Goal: Task Accomplishment & Management: Use online tool/utility

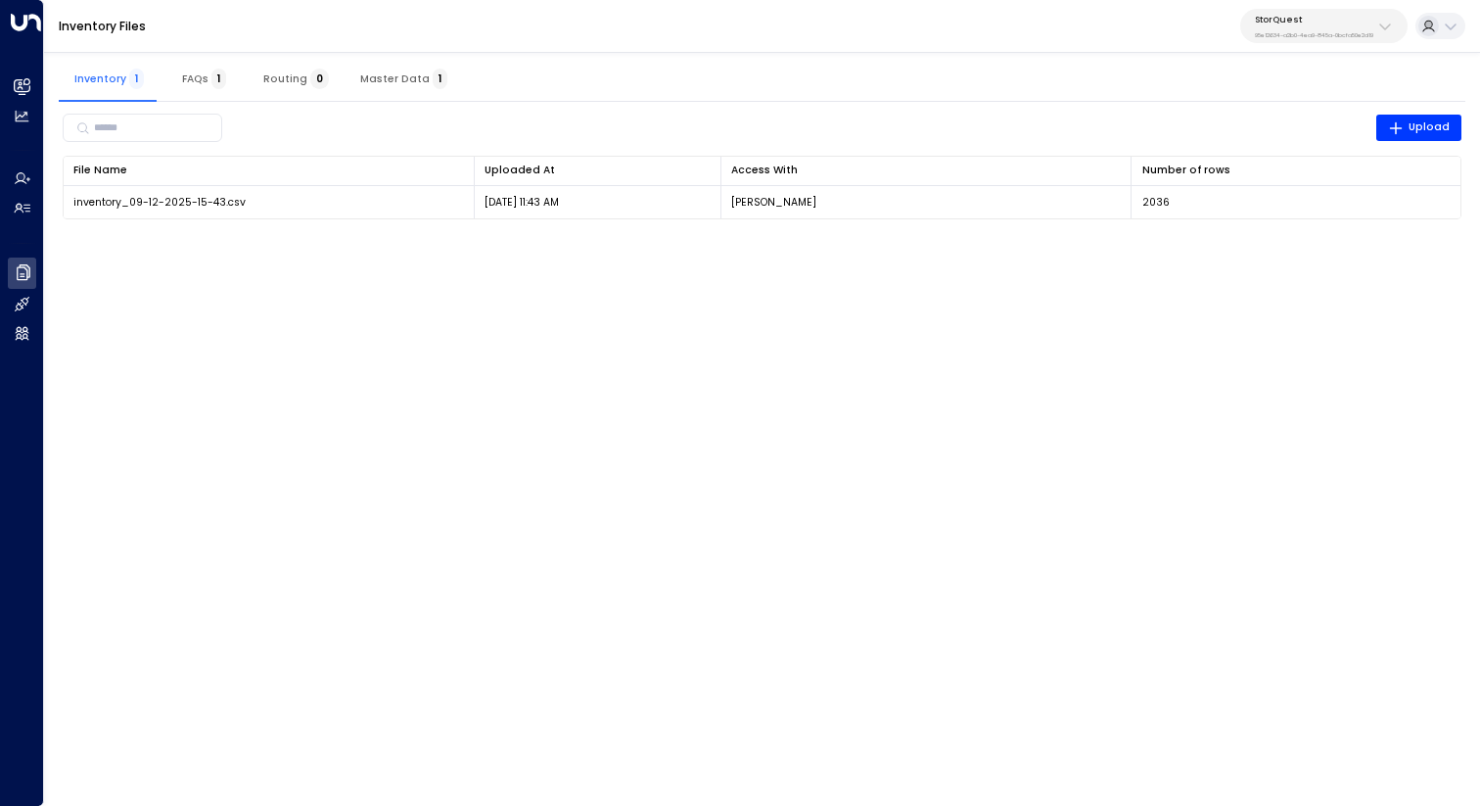
click at [1342, 26] on div "StorQuest 95e12634-a2b0-4ea9-845a-0bcfa50e2d19" at bounding box center [1314, 26] width 118 height 25
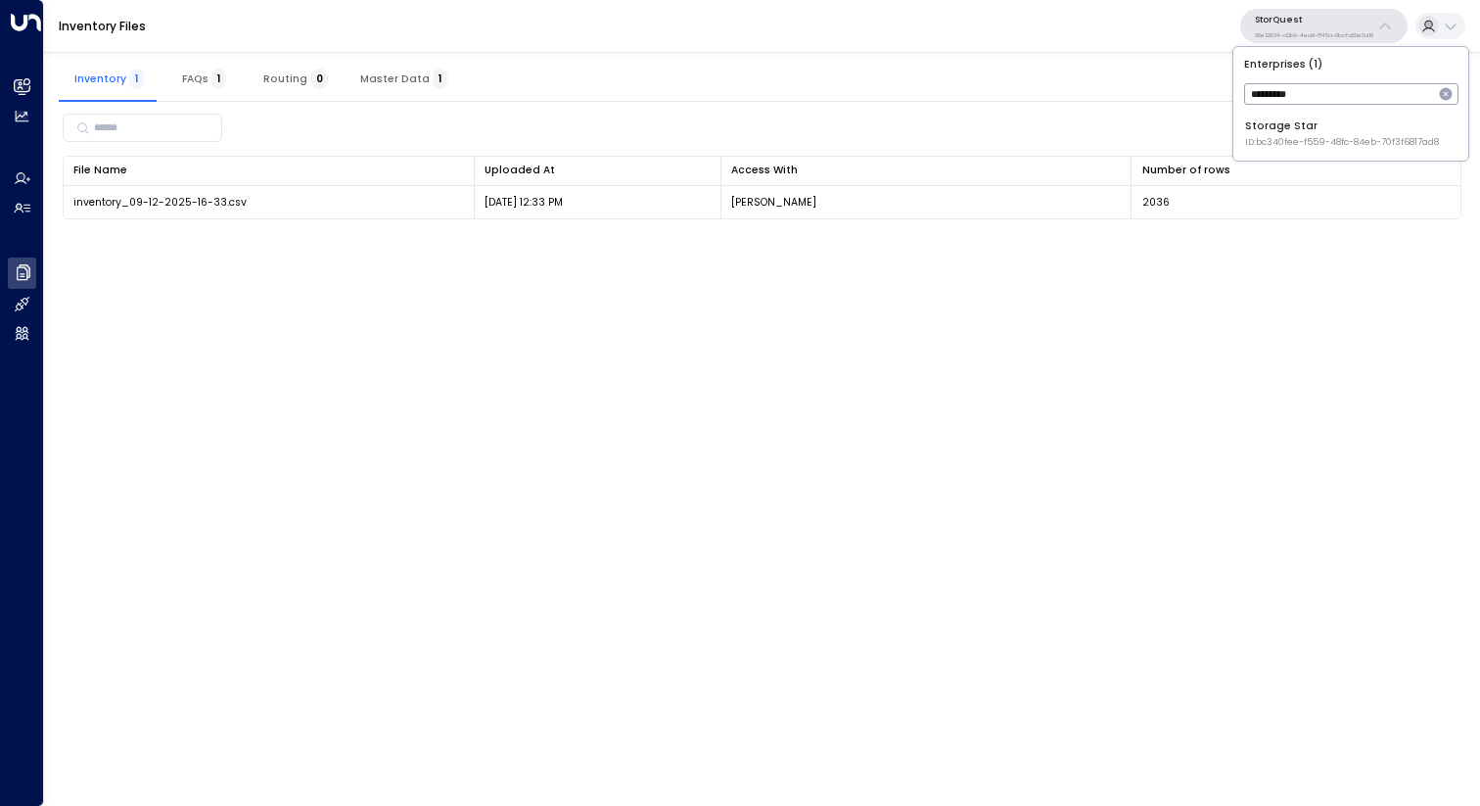
type input "*********"
click at [1324, 124] on div "Storage Star ID: bc340fee-f559-48fc-84eb-70f3f6817ad8" at bounding box center [1342, 133] width 194 height 30
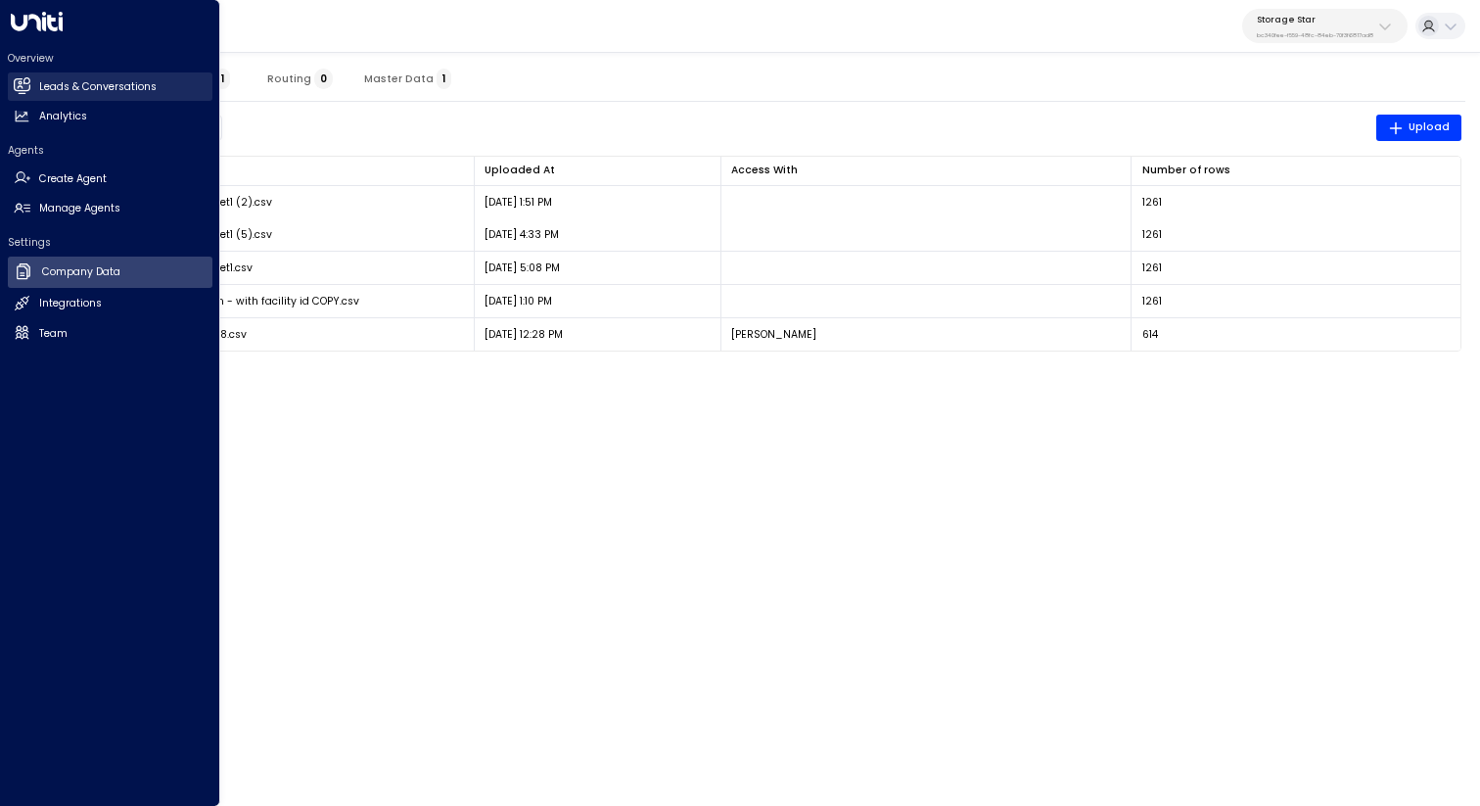
click at [24, 82] on icon at bounding box center [22, 85] width 17 height 17
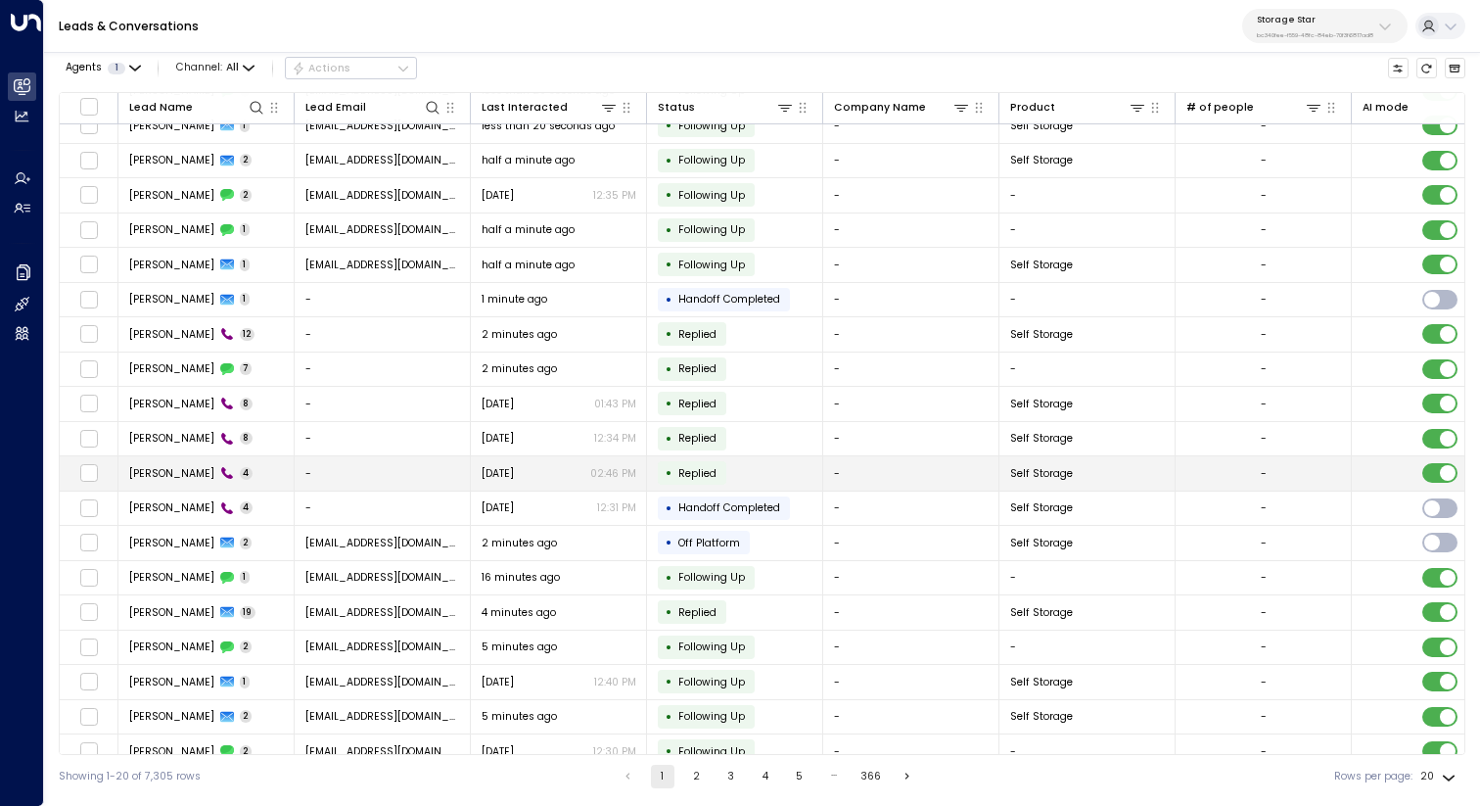
scroll to position [70, 0]
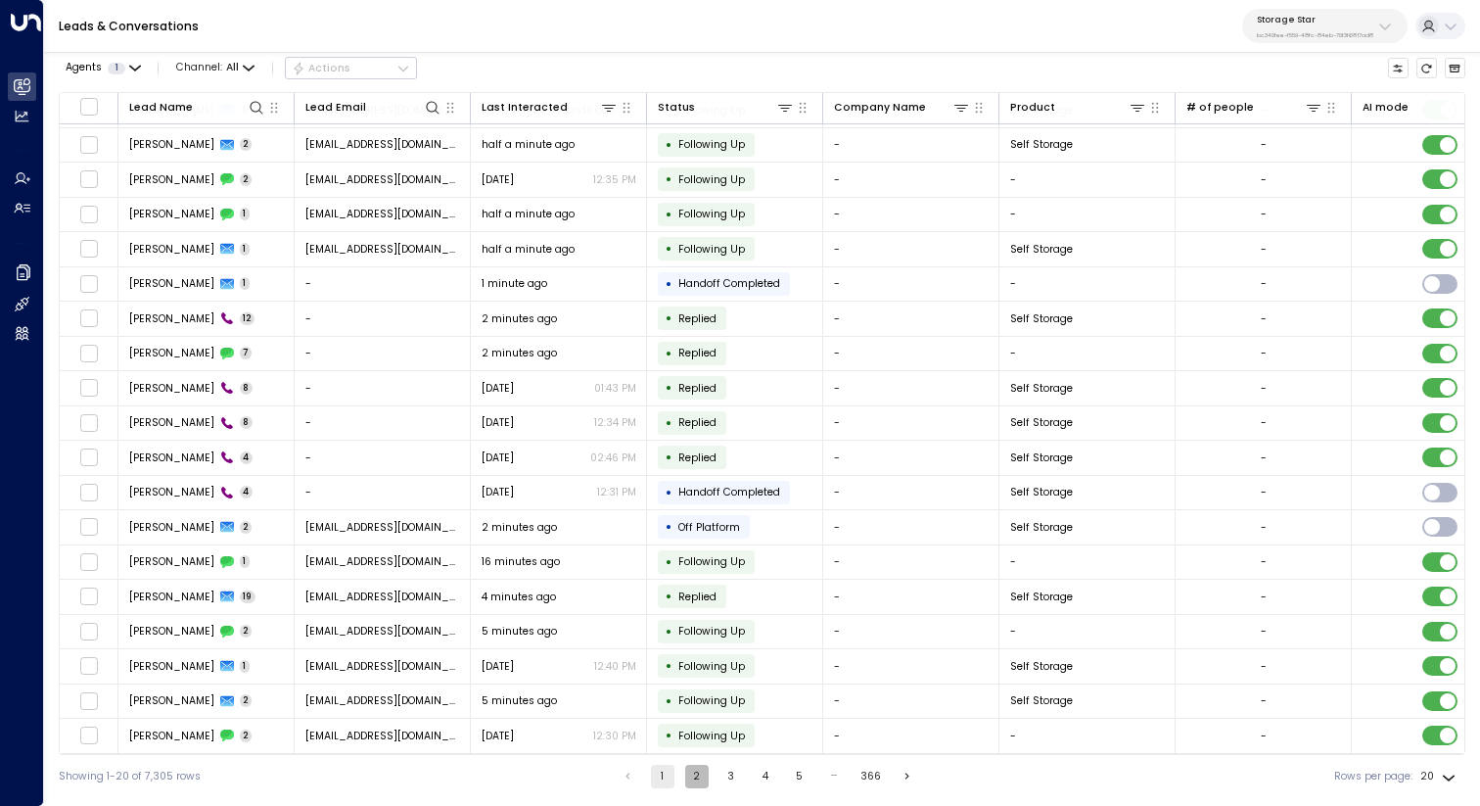
click at [696, 773] on button "2" at bounding box center [696, 776] width 23 height 23
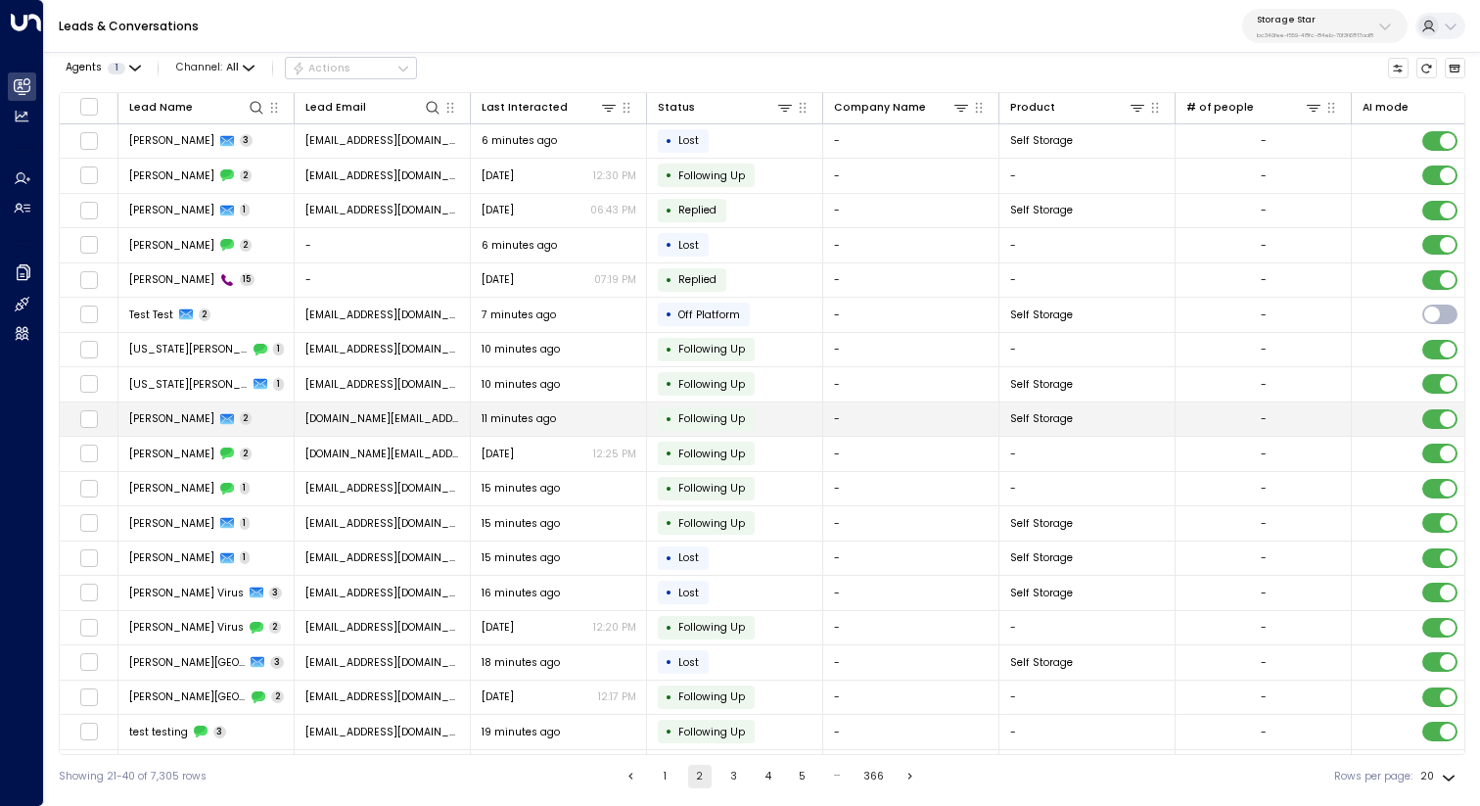
scroll to position [70, 0]
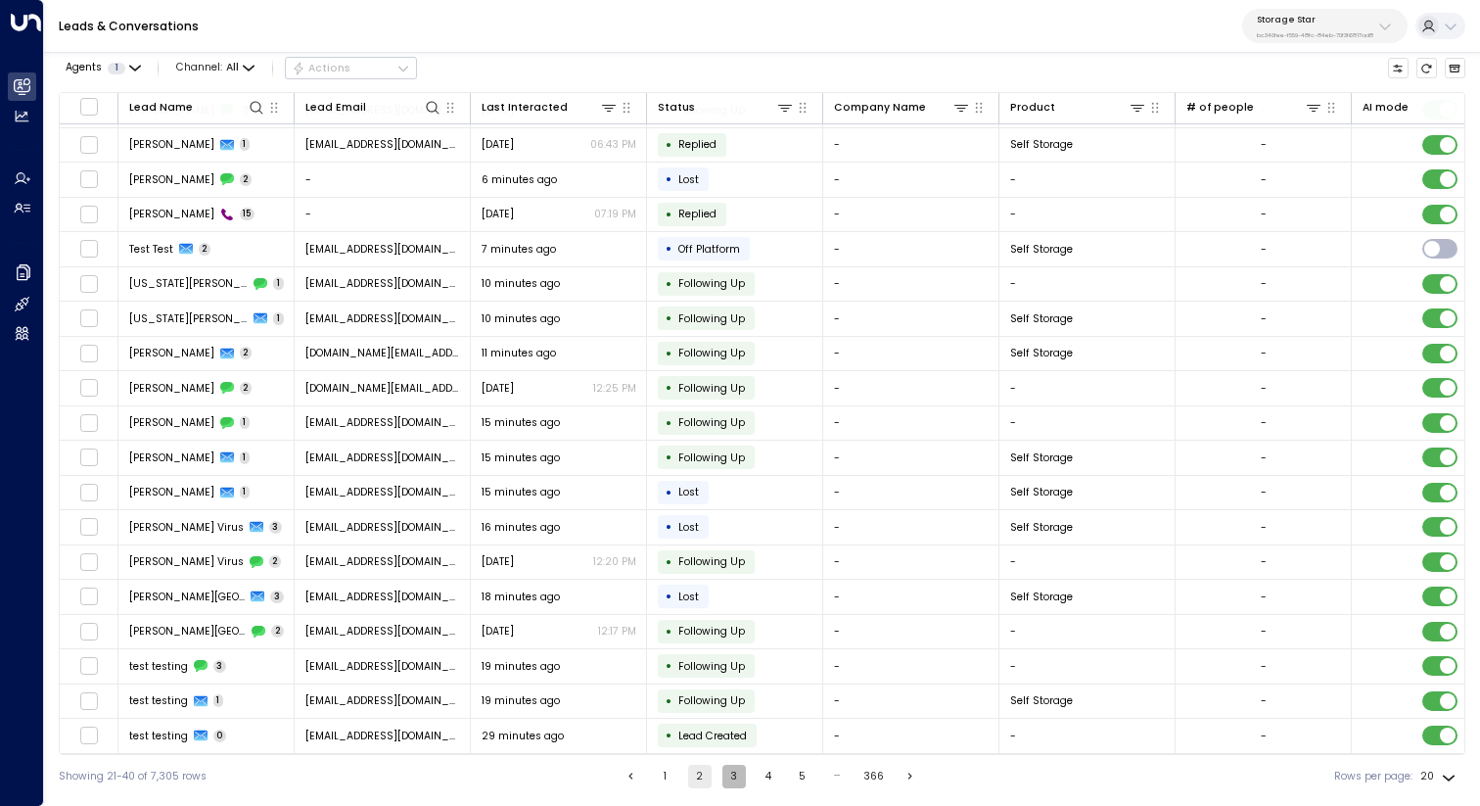
click at [729, 783] on button "3" at bounding box center [734, 776] width 23 height 23
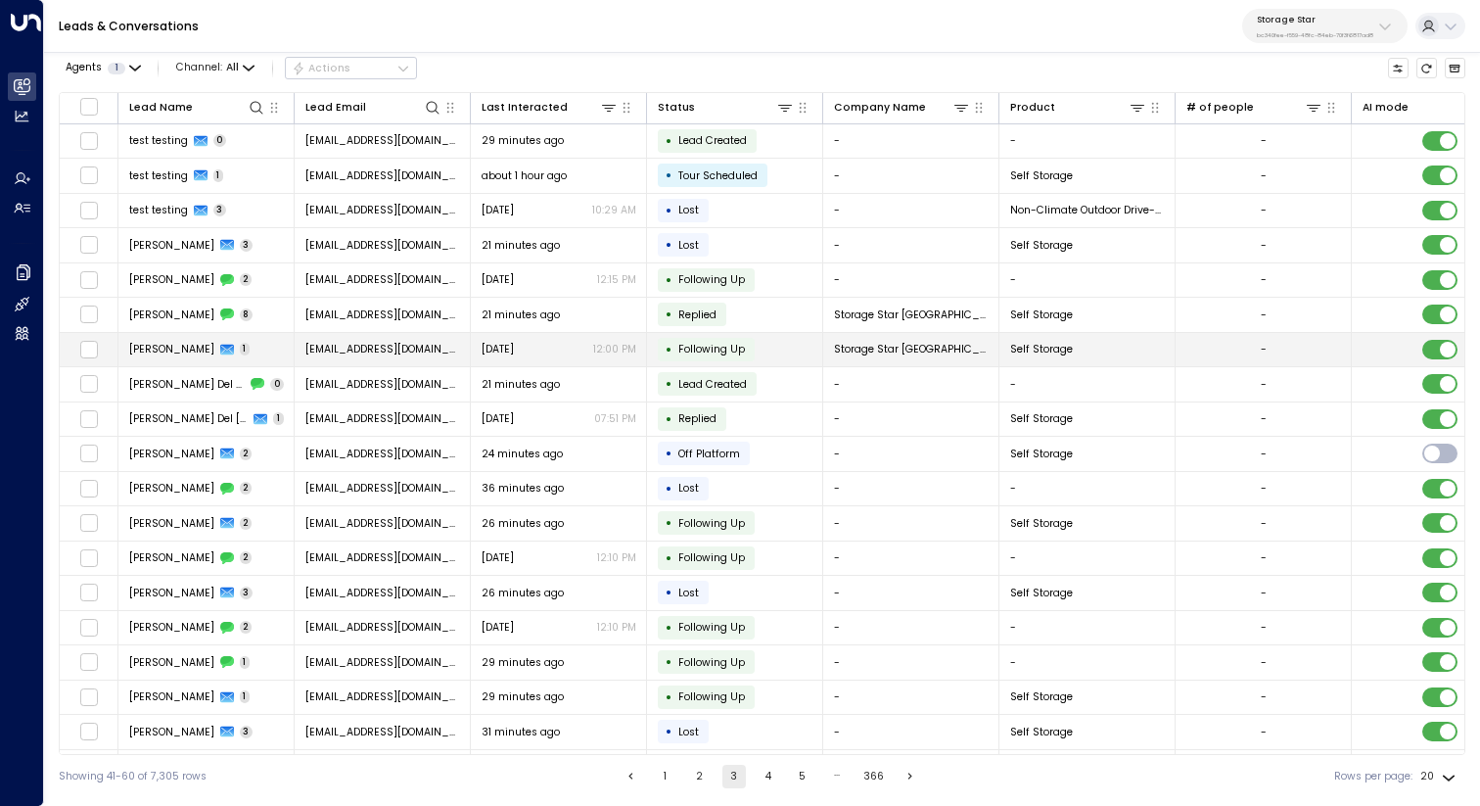
scroll to position [70, 0]
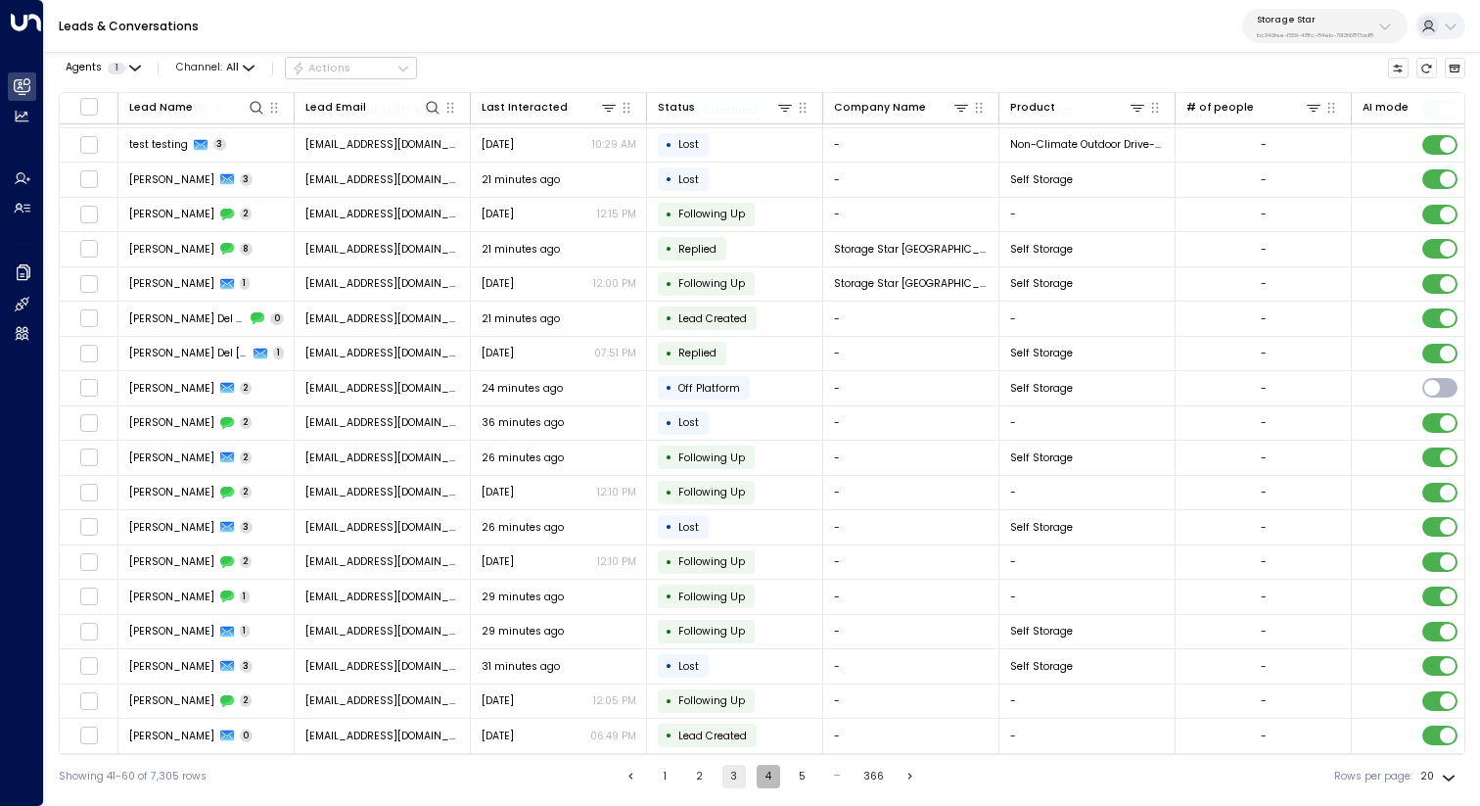
click at [768, 778] on button "4" at bounding box center [768, 776] width 23 height 23
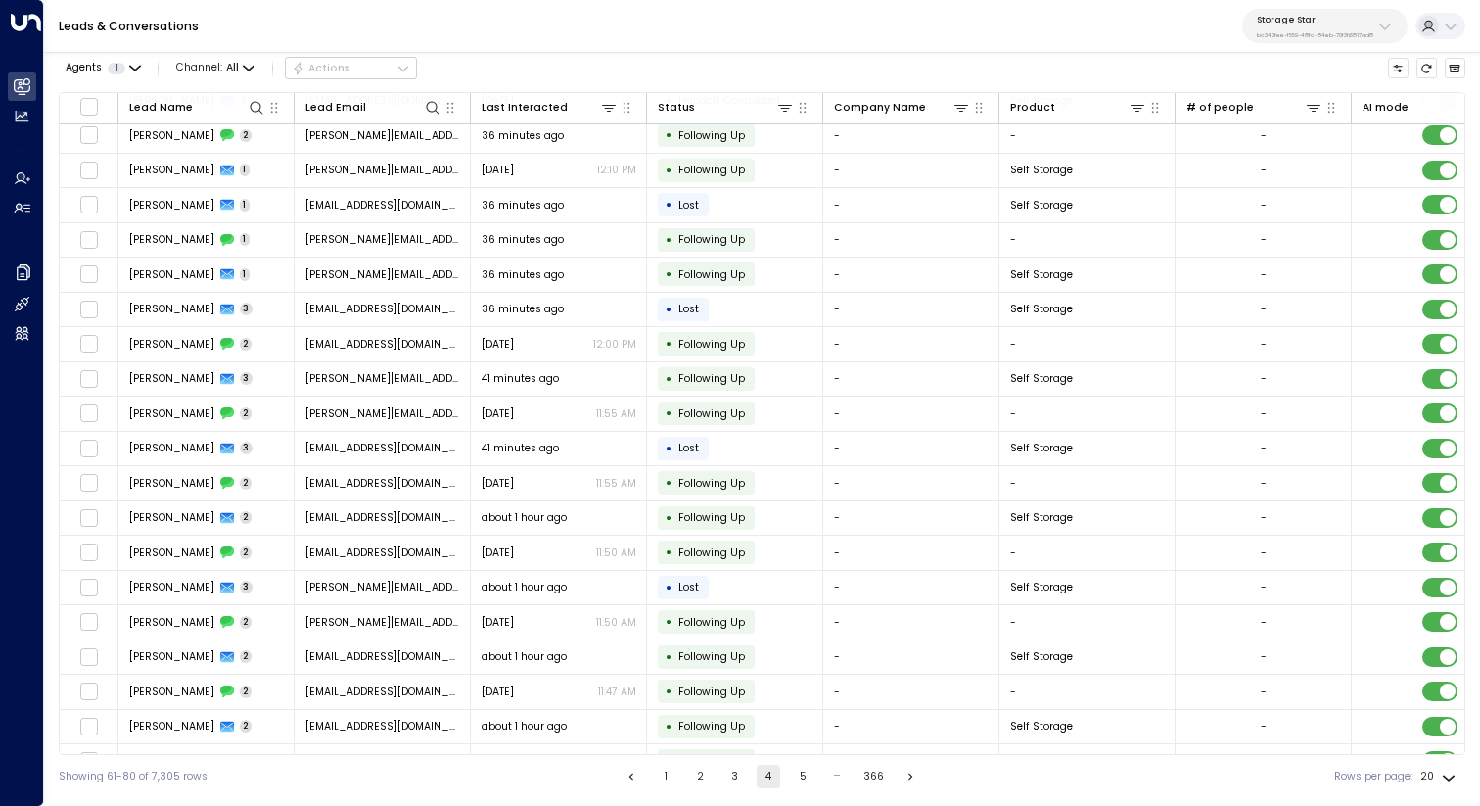
scroll to position [70, 0]
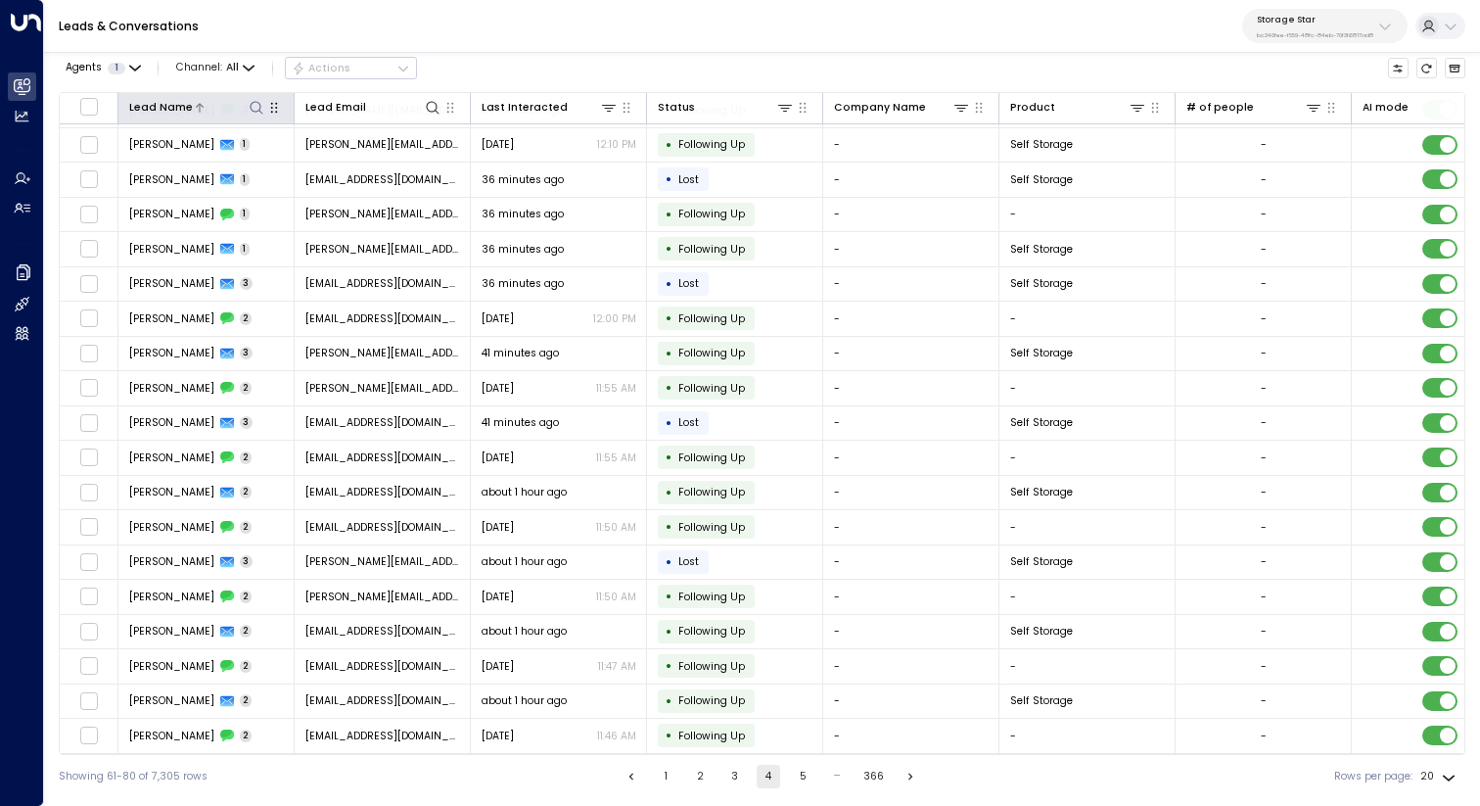
click at [252, 104] on icon at bounding box center [257, 108] width 16 height 16
type input "***"
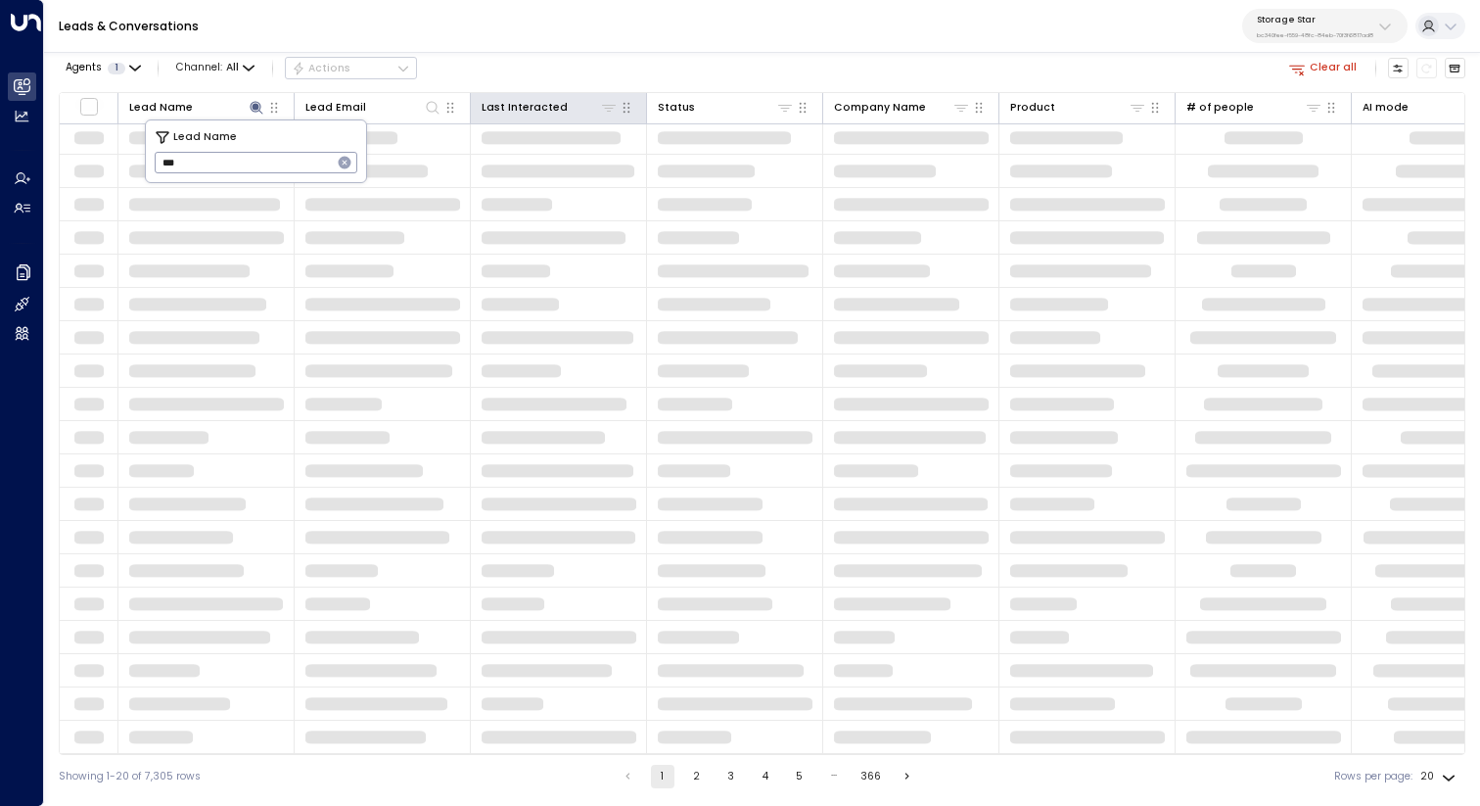
scroll to position [70, 0]
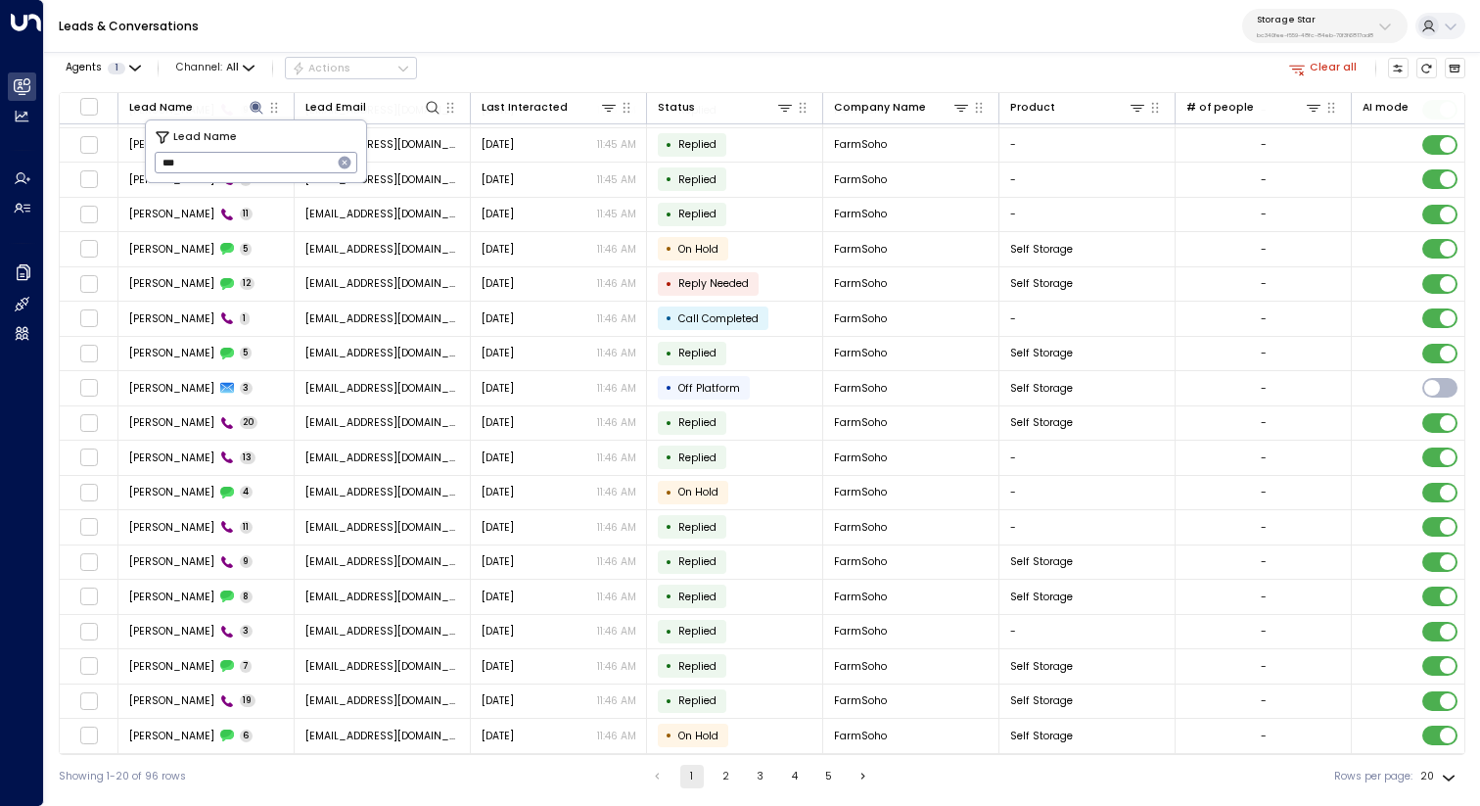
click at [568, 38] on div "Leads & Conversations Storage Star bc340fee-f559-48fc-84eb-70f3f6817ad8" at bounding box center [762, 26] width 1436 height 53
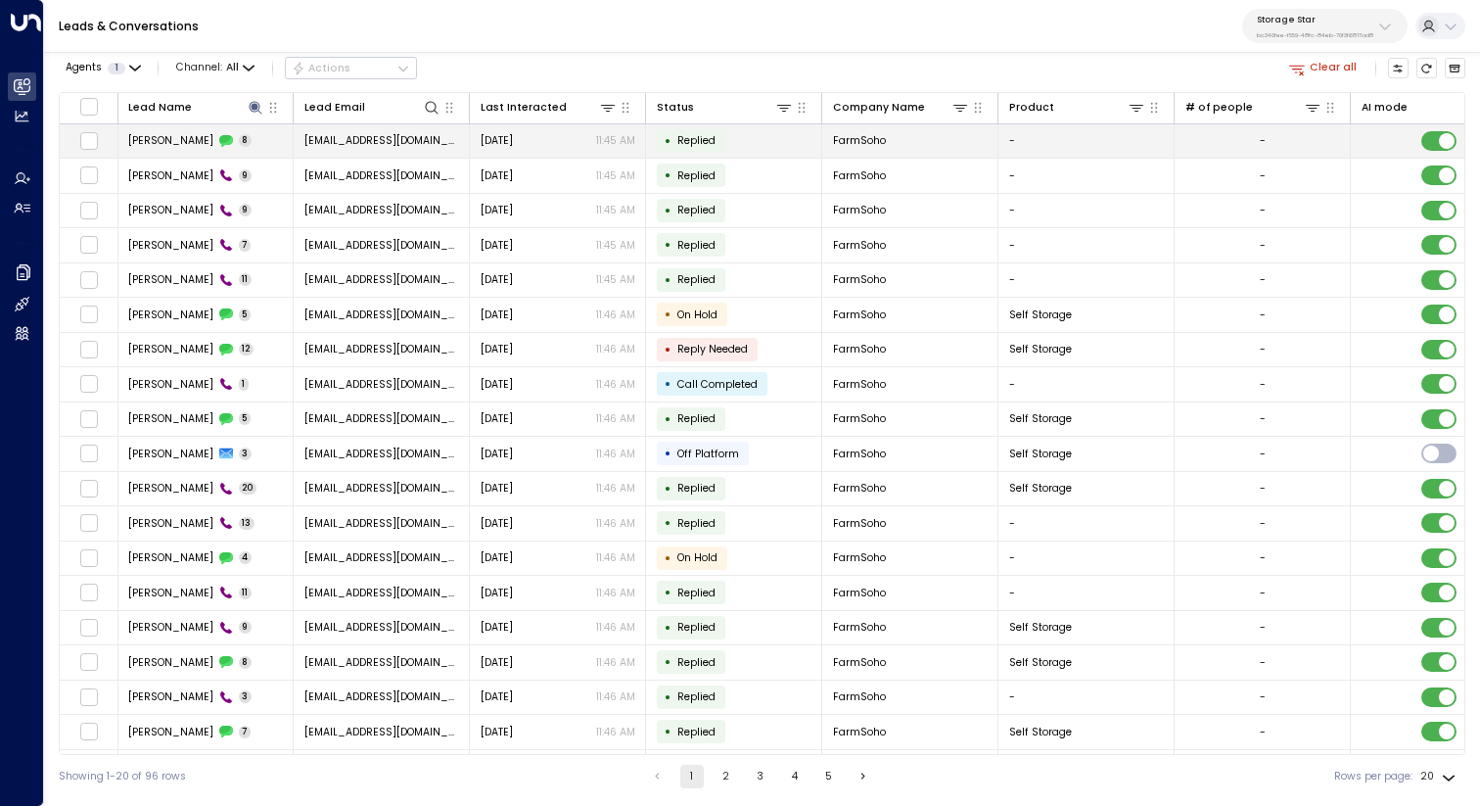
scroll to position [70, 1]
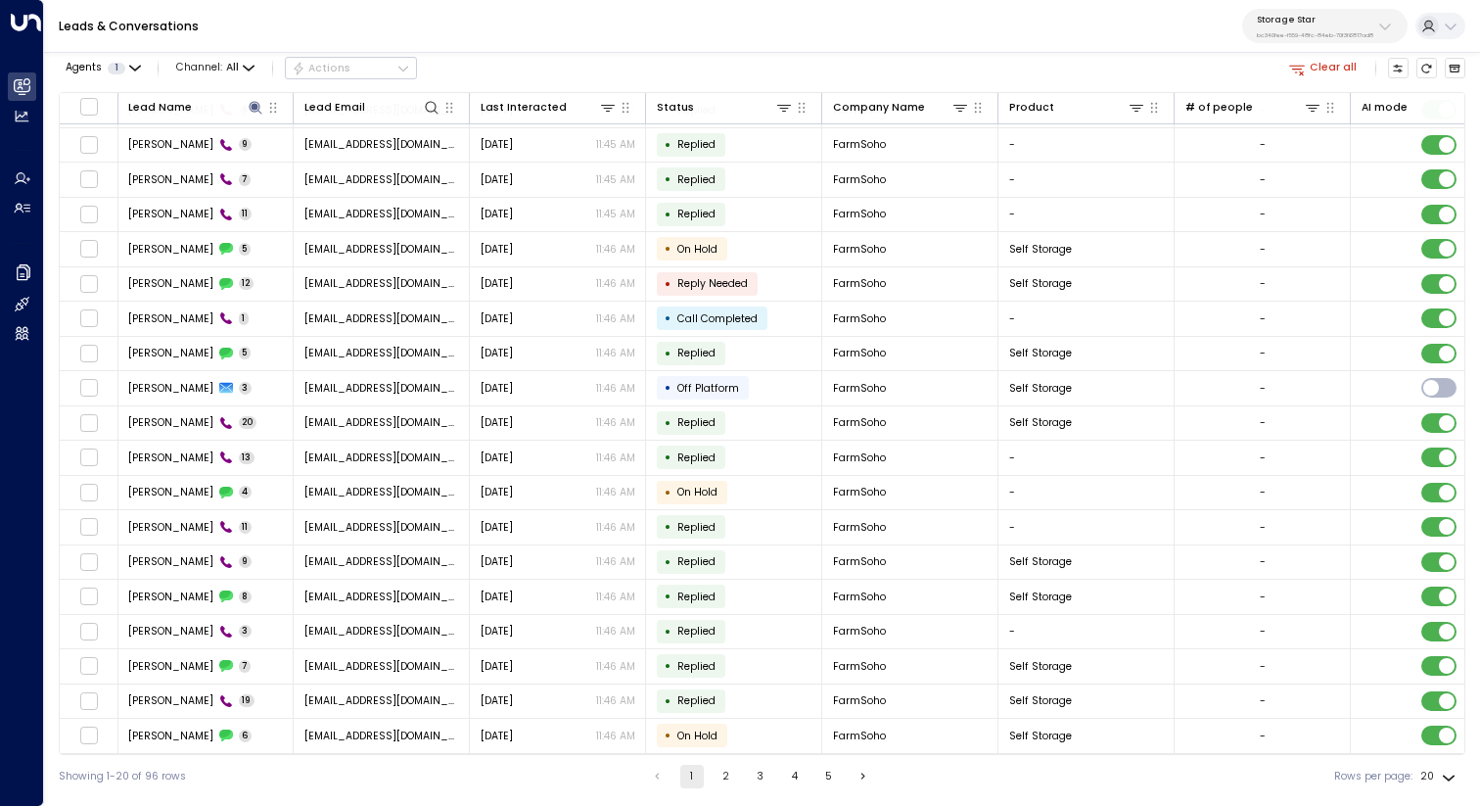
click at [724, 775] on button "2" at bounding box center [726, 776] width 23 height 23
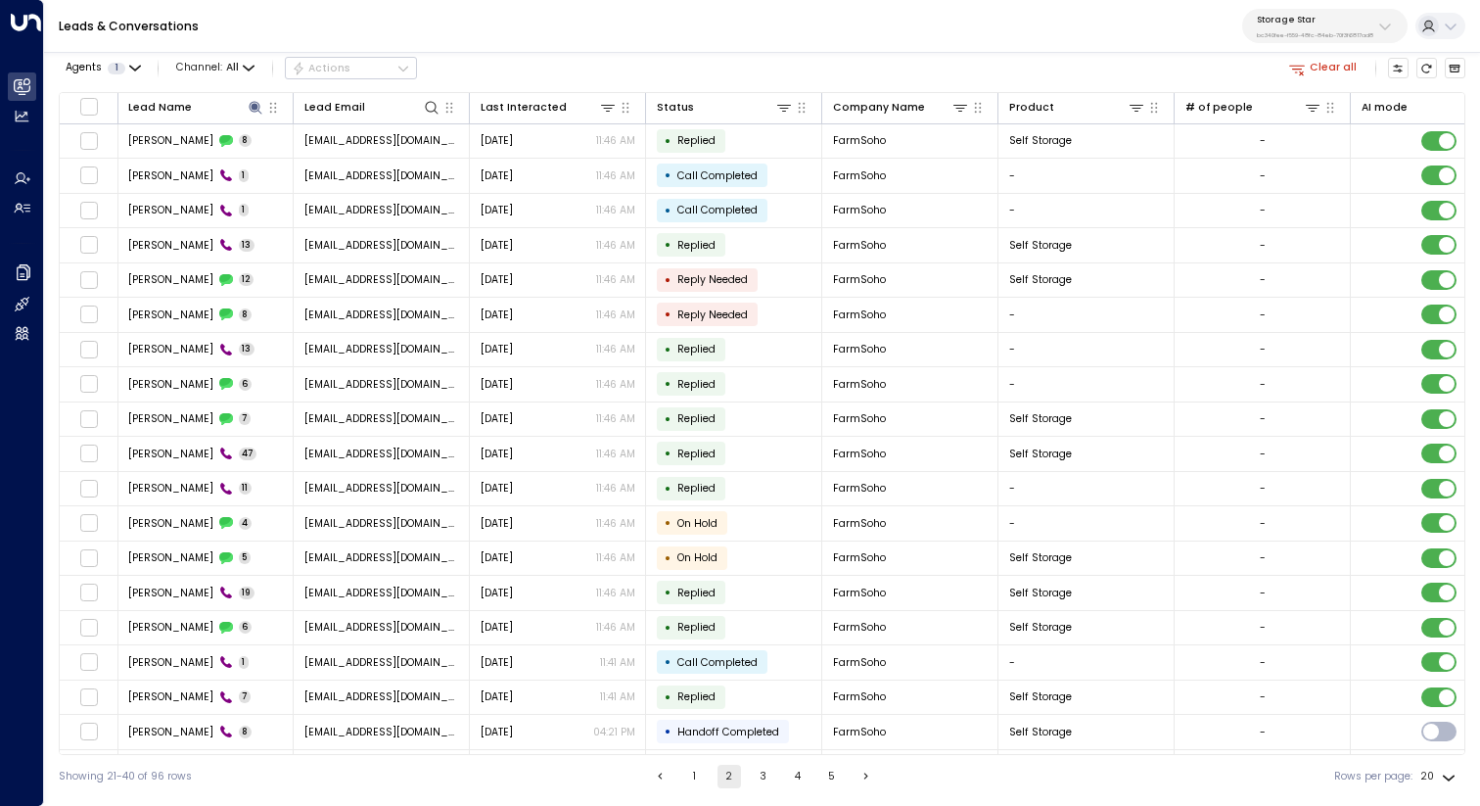
scroll to position [70, 1]
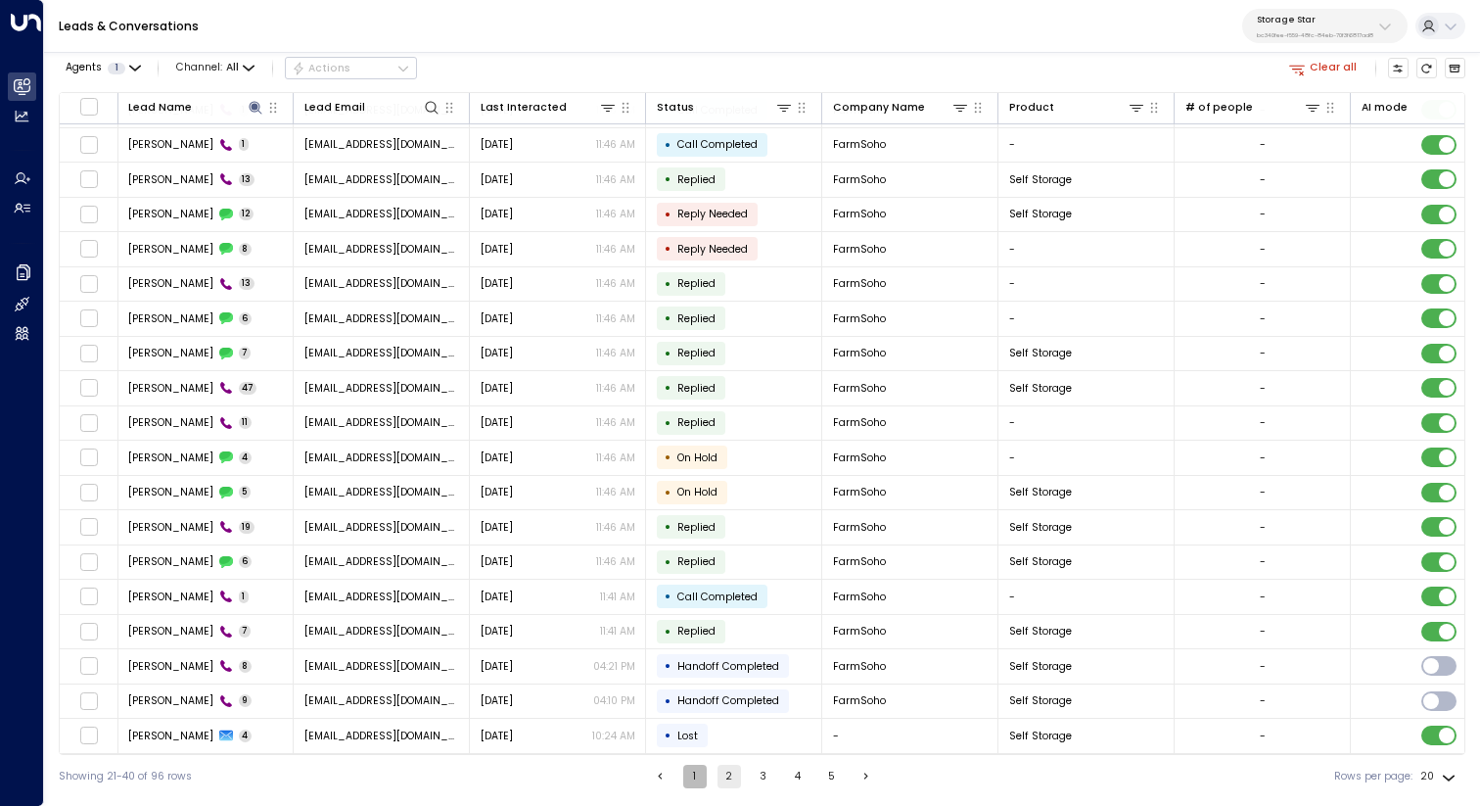
click at [690, 781] on button "1" at bounding box center [694, 776] width 23 height 23
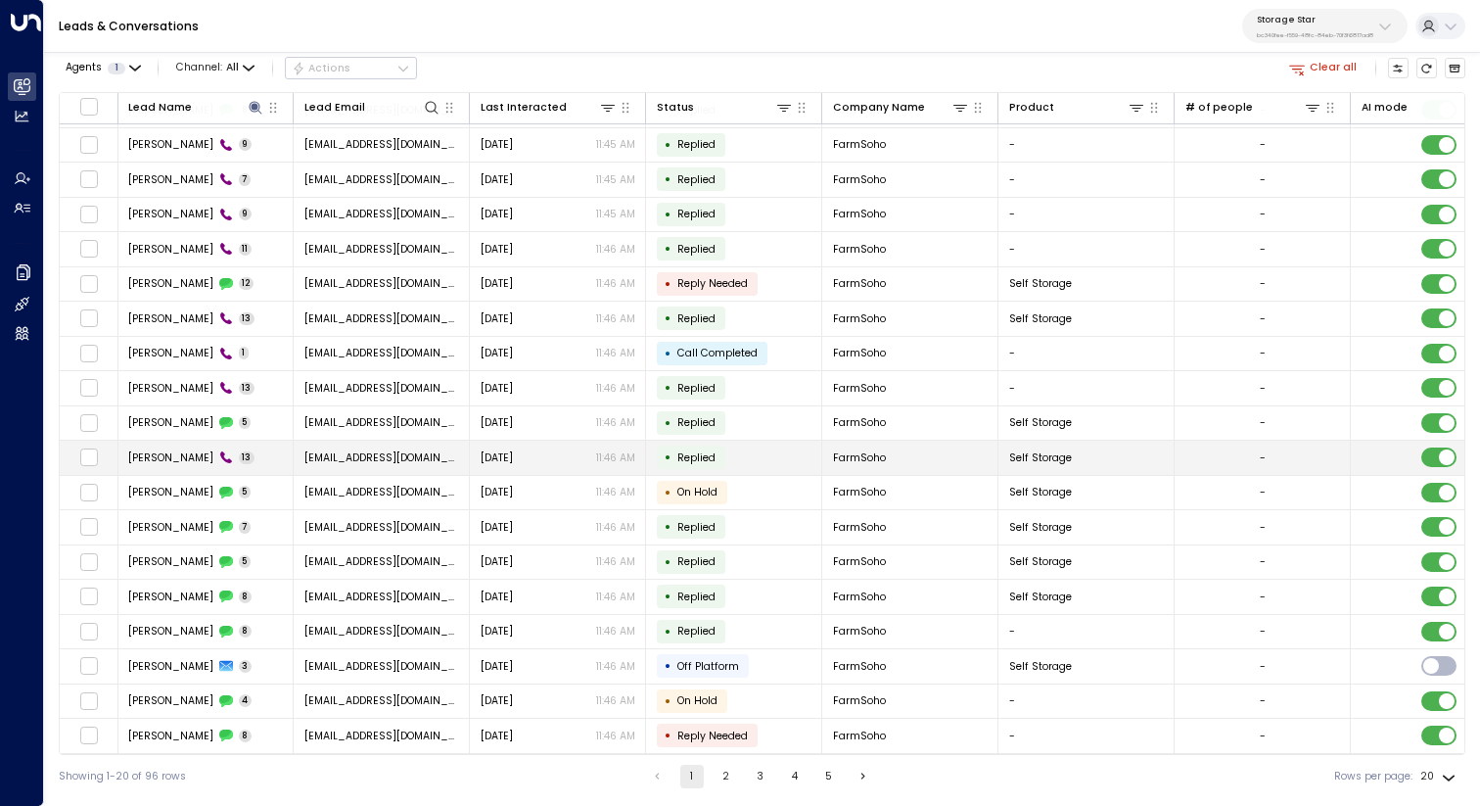
scroll to position [0, 1]
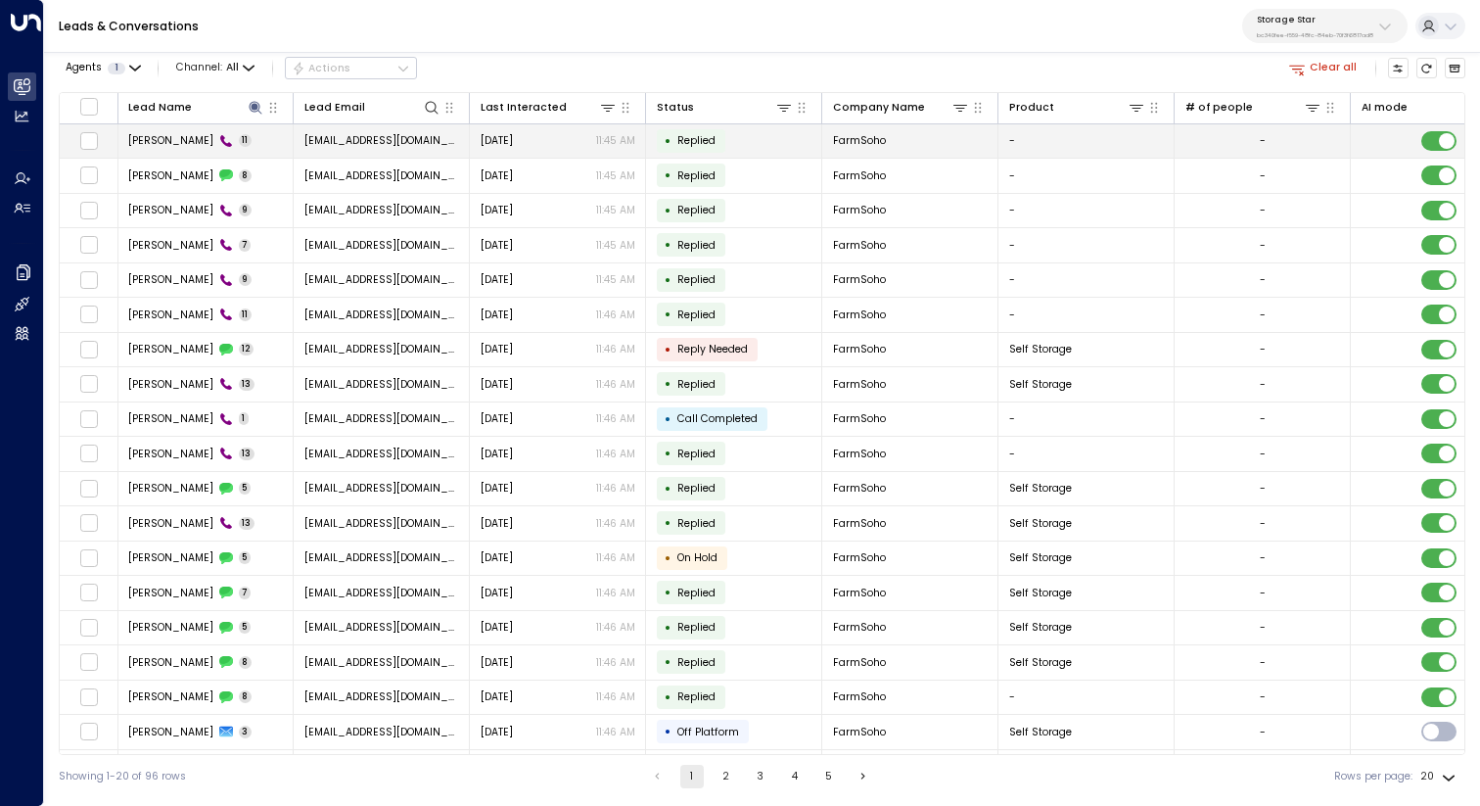
click at [161, 142] on span "[PERSON_NAME]" at bounding box center [170, 140] width 85 height 15
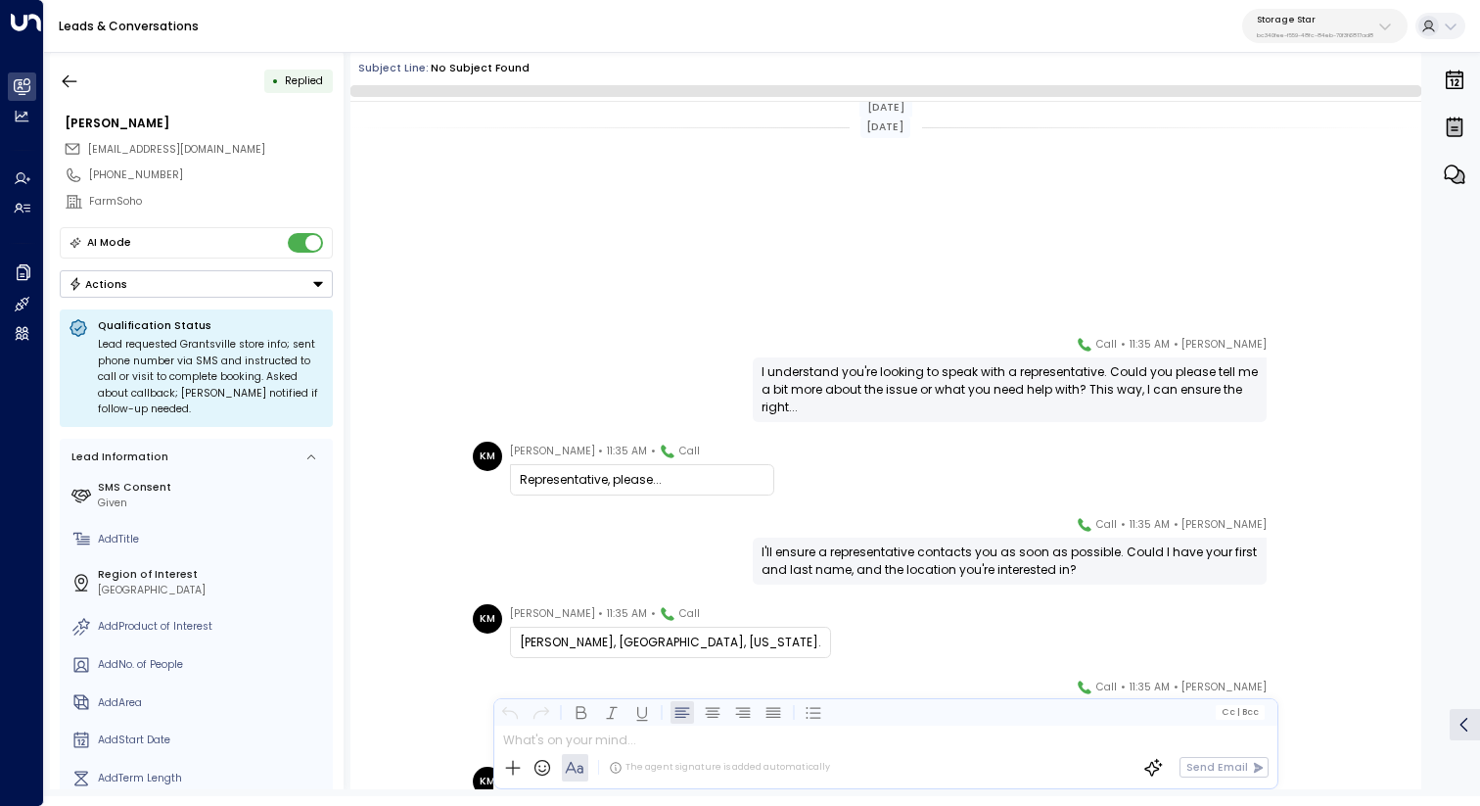
scroll to position [412, 0]
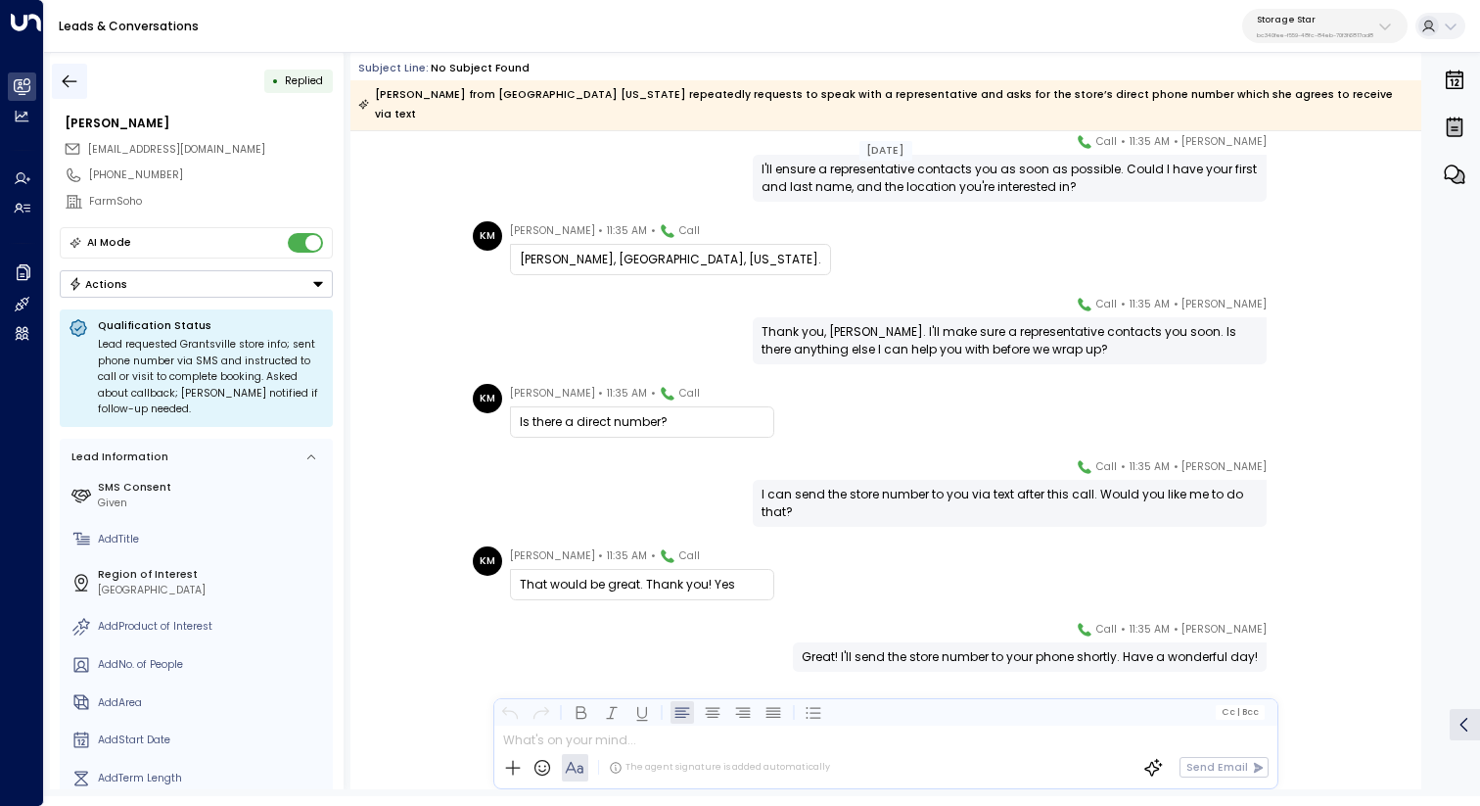
click at [74, 78] on icon "button" at bounding box center [70, 81] width 20 height 20
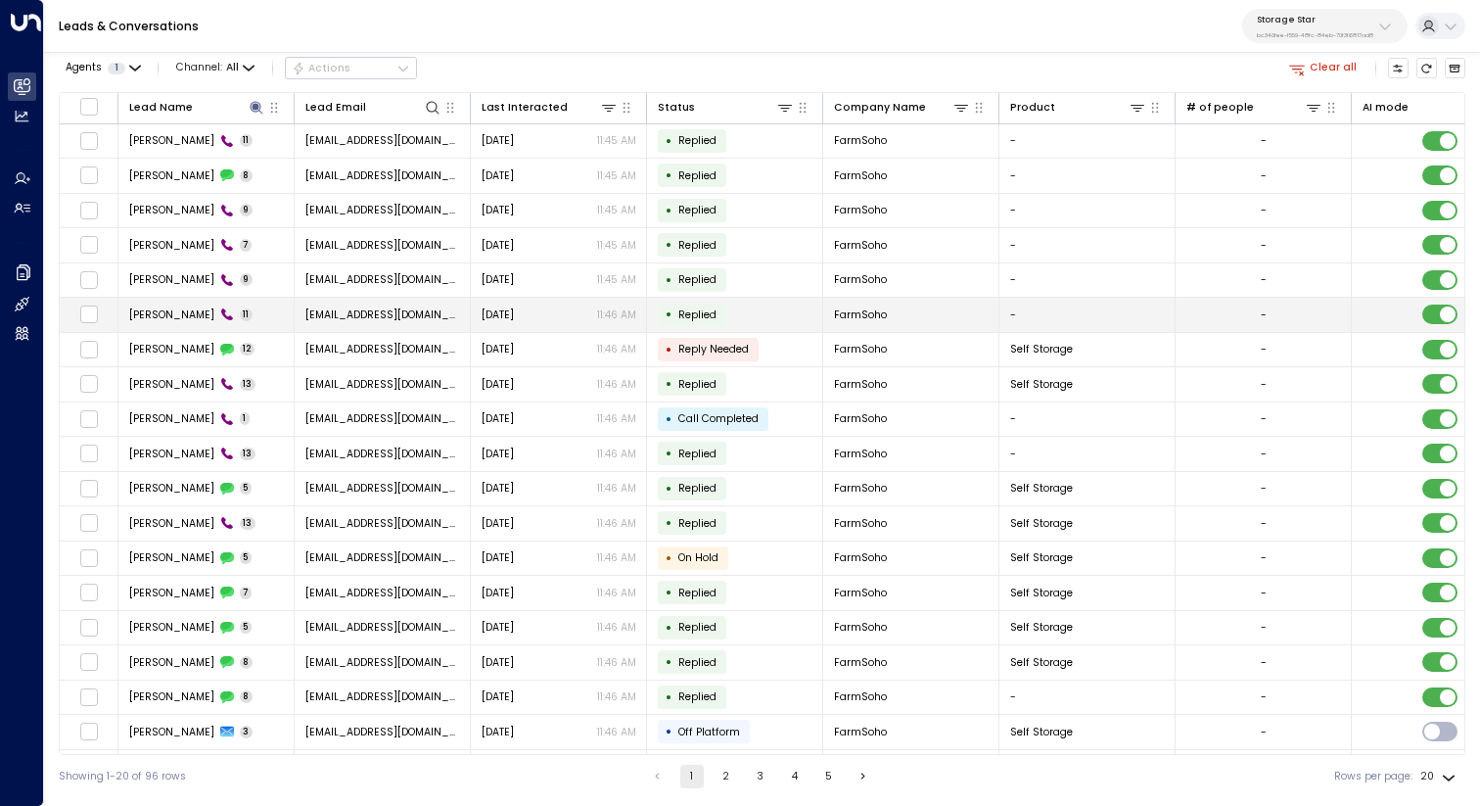
click at [153, 313] on span "[PERSON_NAME]" at bounding box center [171, 314] width 85 height 15
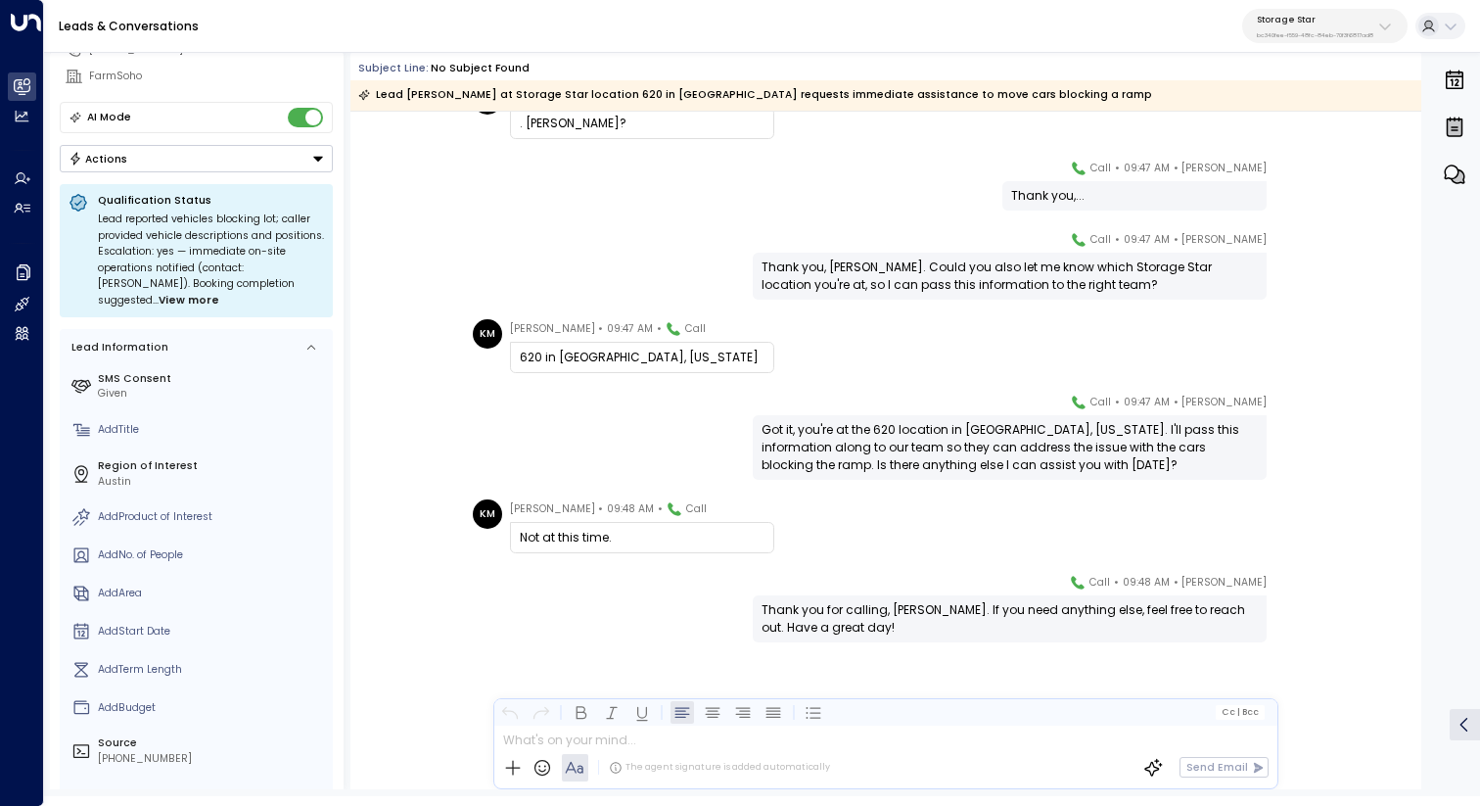
scroll to position [173, 0]
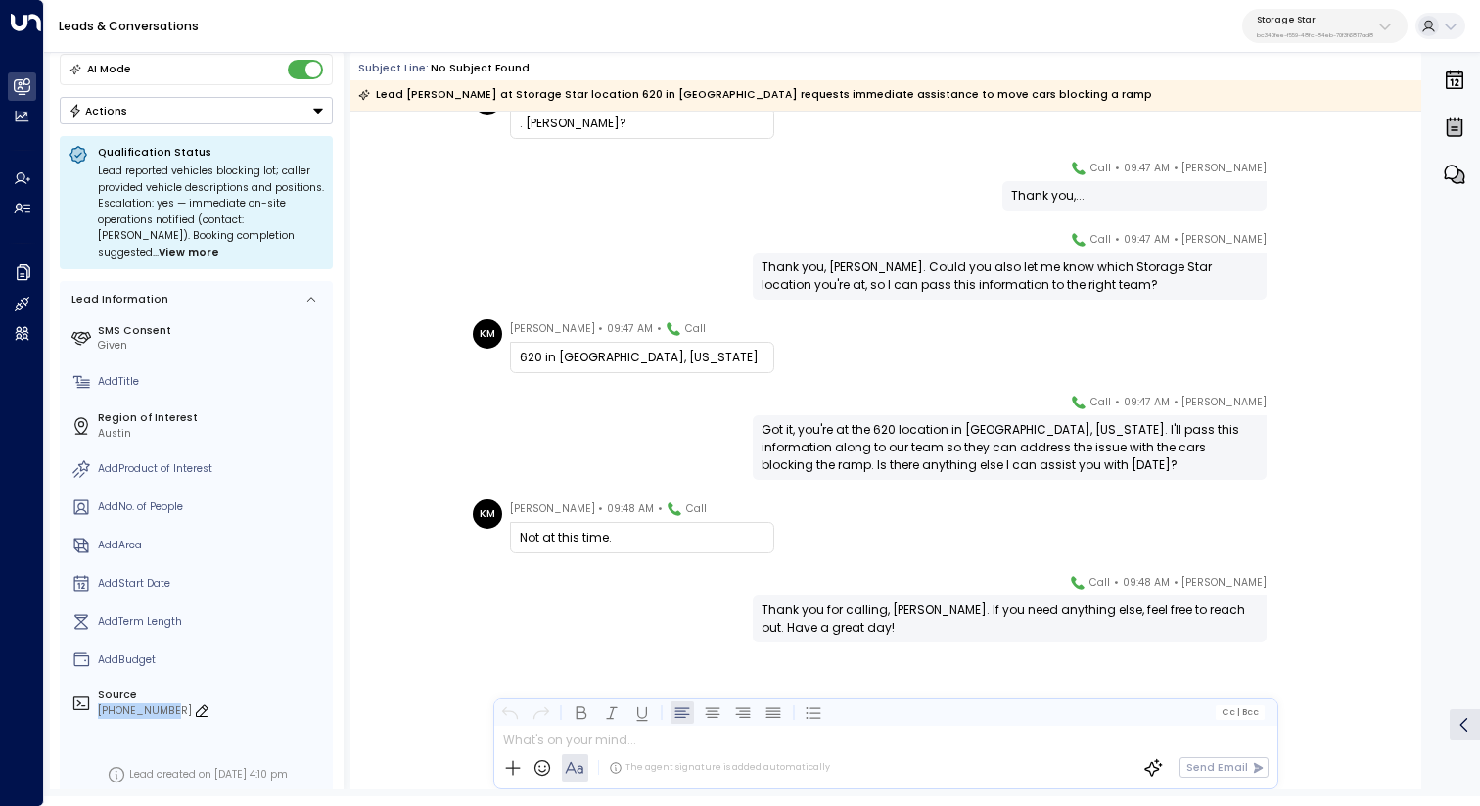
drag, startPoint x: 98, startPoint y: 693, endPoint x: 164, endPoint y: 694, distance: 66.6
click at [164, 703] on div "[PHONE_NUMBER]" at bounding box center [212, 711] width 229 height 16
click at [190, 687] on label "Source" at bounding box center [212, 695] width 229 height 16
click at [173, 703] on input "**********" at bounding box center [210, 711] width 224 height 16
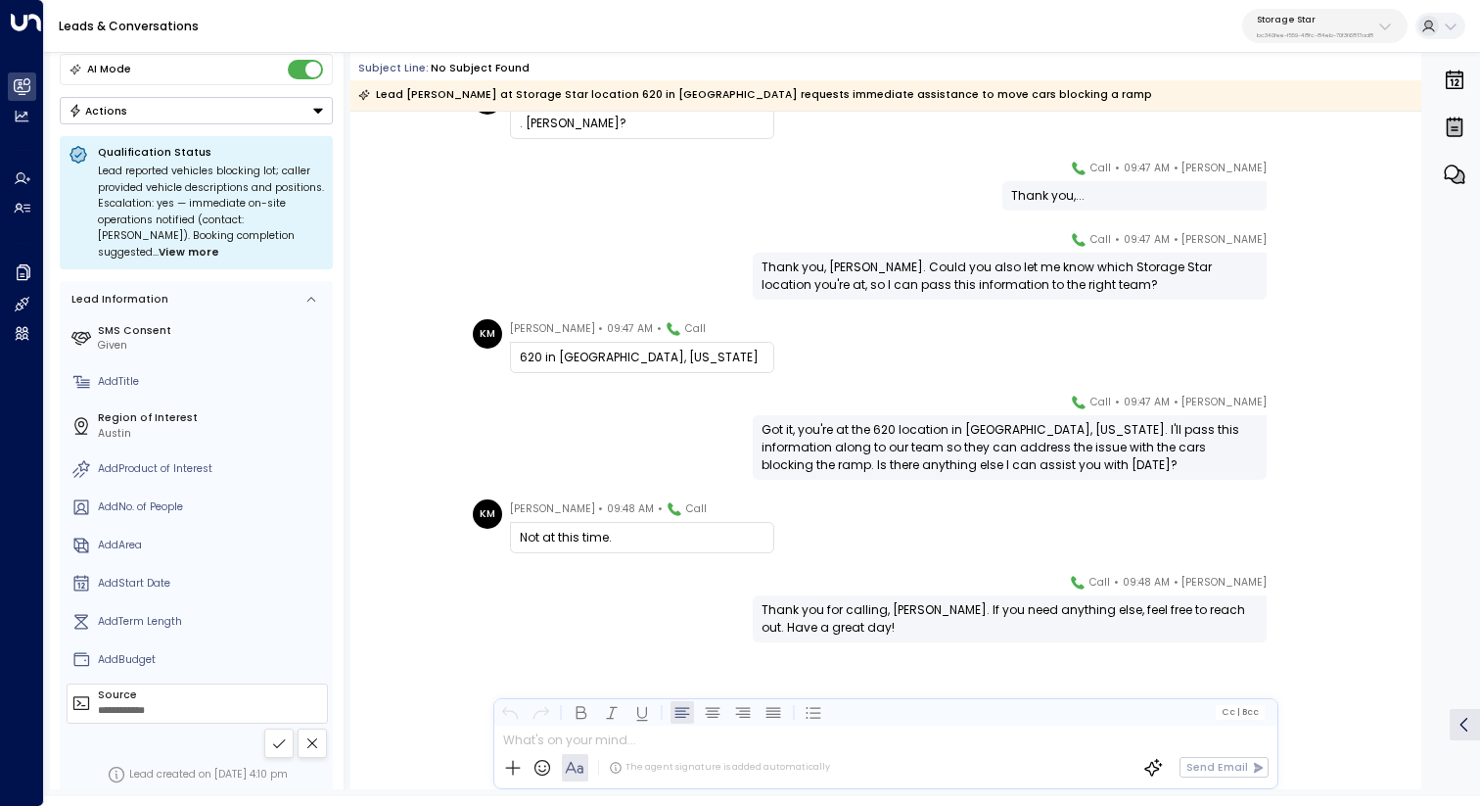
click at [173, 703] on input "**********" at bounding box center [210, 711] width 224 height 16
click at [445, 563] on div "[DATE][DATE] KM [PERSON_NAME] • 09:47 AM • Call [PERSON_NAME] KM [PERSON_NAME] …" at bounding box center [885, 221] width 1071 height 1135
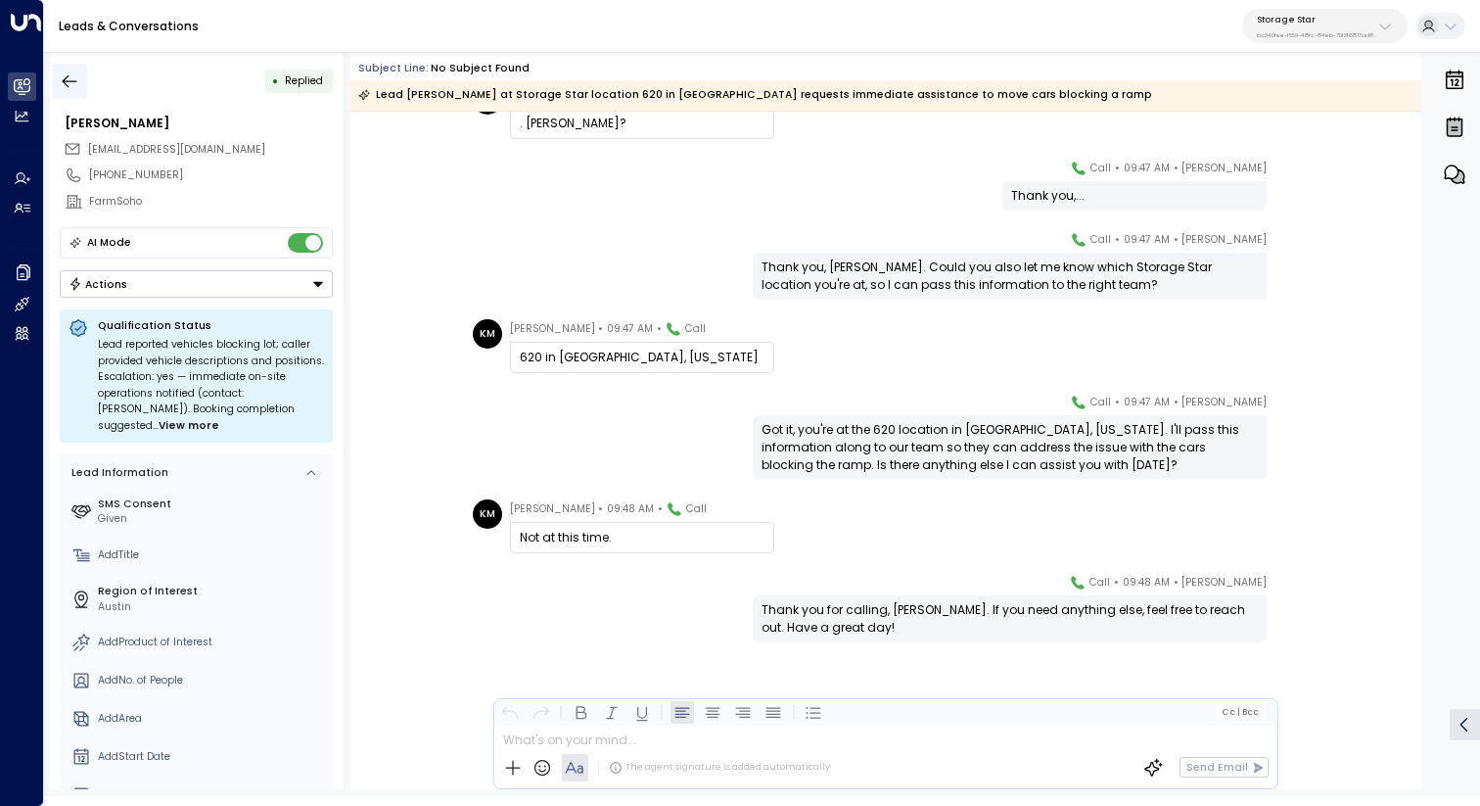
click at [70, 83] on icon "button" at bounding box center [70, 81] width 20 height 20
